Goal: Information Seeking & Learning: Find specific fact

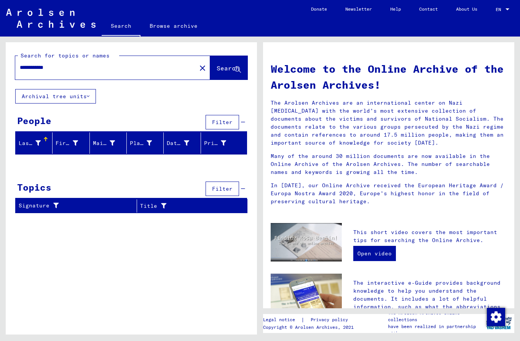
click at [62, 93] on button "Archival tree units" at bounding box center [55, 96] width 81 height 14
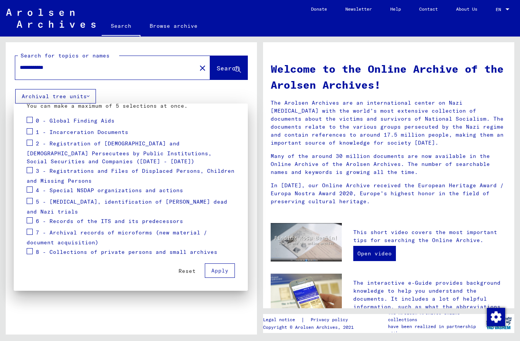
scroll to position [93, 0]
click at [32, 252] on span at bounding box center [30, 251] width 6 height 6
click at [31, 233] on span at bounding box center [30, 232] width 6 height 6
click at [31, 220] on span at bounding box center [30, 220] width 6 height 6
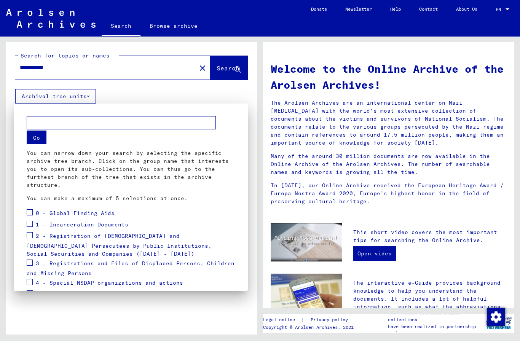
scroll to position [0, 0]
click at [32, 210] on span at bounding box center [30, 212] width 6 height 6
click at [30, 226] on span at bounding box center [30, 224] width 6 height 6
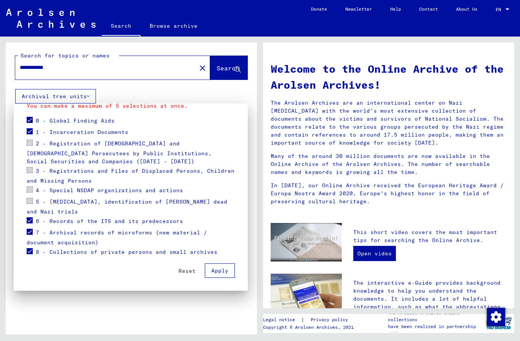
scroll to position [93, 0]
click at [225, 271] on span "Apply" at bounding box center [219, 270] width 17 height 7
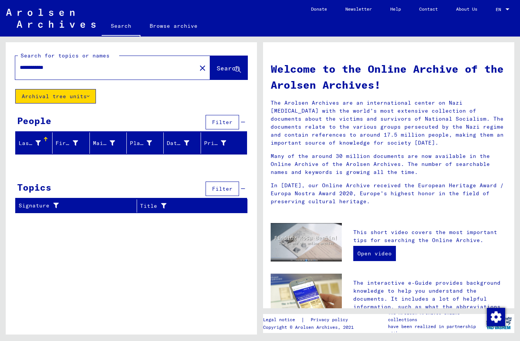
click at [237, 65] on span "Search" at bounding box center [228, 68] width 23 height 8
click at [152, 62] on div "**********" at bounding box center [101, 67] width 172 height 17
click at [229, 70] on span "Search" at bounding box center [228, 68] width 23 height 8
click at [232, 69] on span "Search" at bounding box center [228, 68] width 23 height 8
click at [170, 64] on input "**********" at bounding box center [104, 68] width 168 height 8
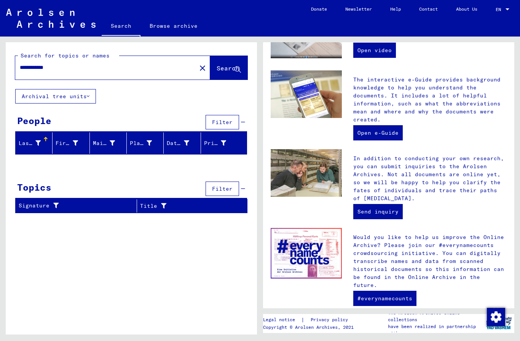
click at [226, 70] on span "Search" at bounding box center [228, 68] width 23 height 8
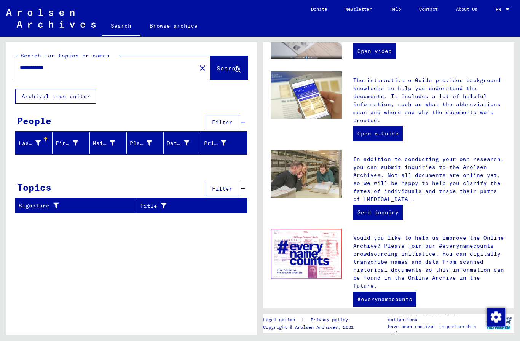
click at [171, 71] on input "**********" at bounding box center [104, 68] width 168 height 8
click at [234, 72] on span "Search" at bounding box center [228, 68] width 23 height 8
